Goal: Task Accomplishment & Management: Use online tool/utility

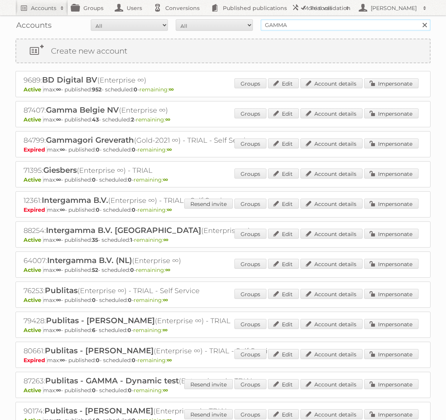
click at [292, 29] on input "GAMMA" at bounding box center [345, 25] width 170 height 12
type input "welkoop"
click at [418, 19] on input "Search" at bounding box center [424, 25] width 12 height 12
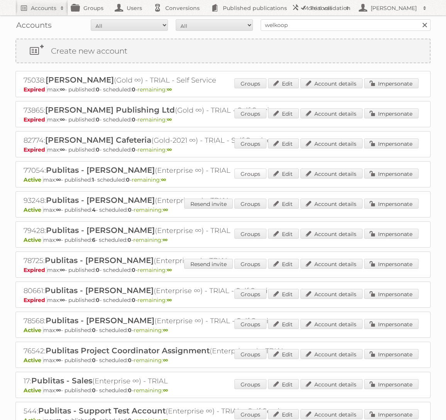
scroll to position [149, 0]
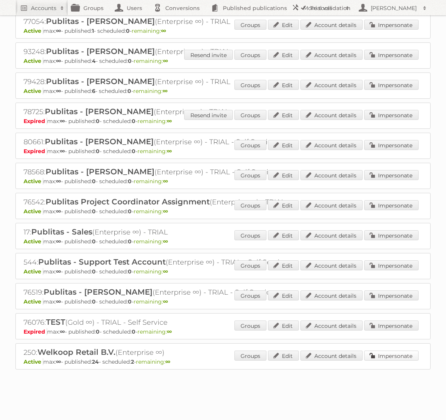
click at [391, 355] on link "Impersonate" at bounding box center [391, 356] width 54 height 10
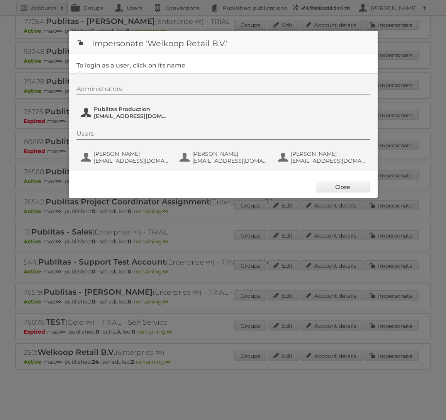
click at [110, 105] on button "Publitas Production [EMAIL_ADDRESS][DOMAIN_NAME]" at bounding box center [125, 112] width 91 height 15
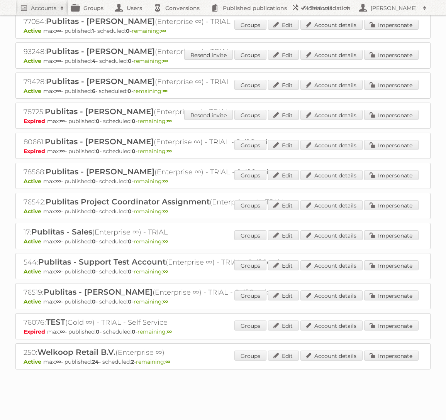
scroll to position [0, 0]
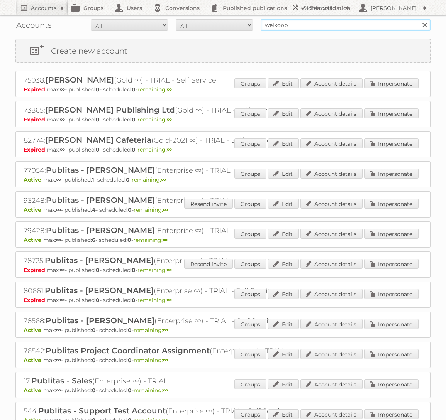
click at [290, 30] on input "welkoop" at bounding box center [345, 25] width 170 height 12
type input "Holland & [PERSON_NAME]"
click at [418, 19] on input "Search" at bounding box center [424, 25] width 12 height 12
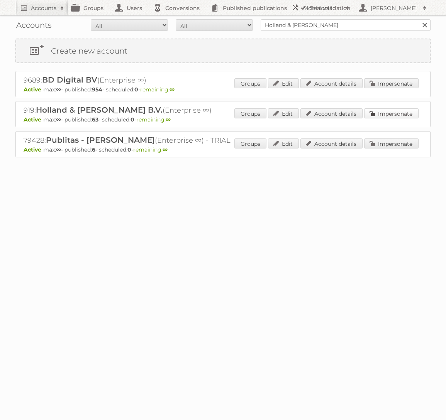
click at [377, 113] on link "Impersonate" at bounding box center [391, 113] width 54 height 10
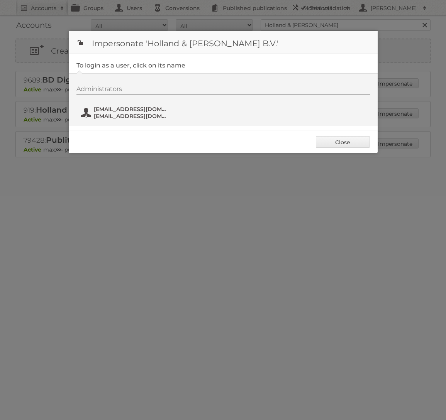
click at [150, 117] on span "[EMAIL_ADDRESS][DOMAIN_NAME]" at bounding box center [131, 116] width 75 height 7
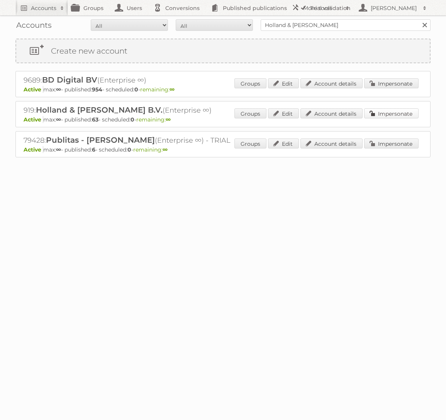
click at [375, 111] on link "Impersonate" at bounding box center [391, 113] width 54 height 10
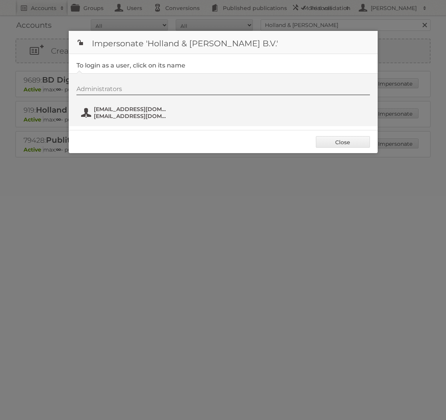
click at [135, 118] on span "[EMAIL_ADDRESS][DOMAIN_NAME]" at bounding box center [131, 116] width 75 height 7
